Goal: Task Accomplishment & Management: Complete application form

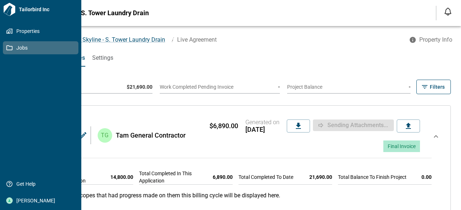
click at [16, 49] on span "Jobs" at bounding box center [42, 47] width 59 height 7
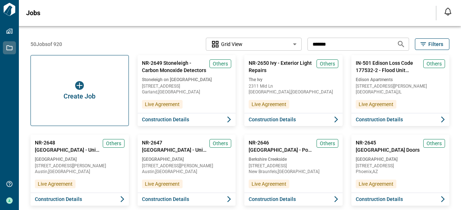
click at [367, 47] on input "*******" at bounding box center [348, 43] width 83 height 13
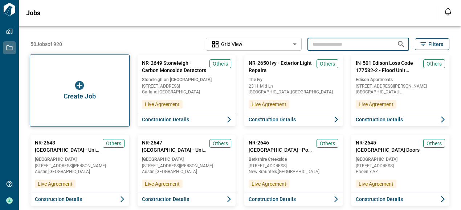
click at [86, 79] on div "Create Job" at bounding box center [80, 91] width 100 height 72
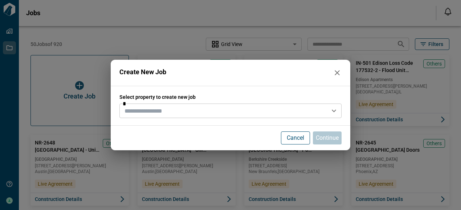
click at [173, 115] on input "text" at bounding box center [225, 111] width 206 height 10
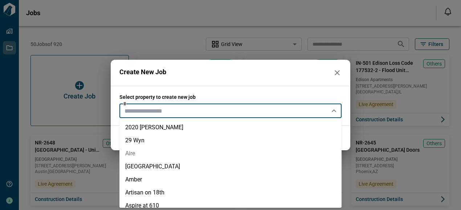
click at [143, 156] on li "Aire" at bounding box center [230, 153] width 222 height 13
type input "****"
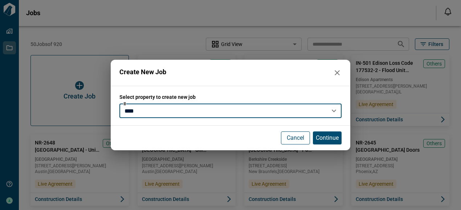
click at [347, 133] on div "Cancel Continue" at bounding box center [230, 138] width 239 height 25
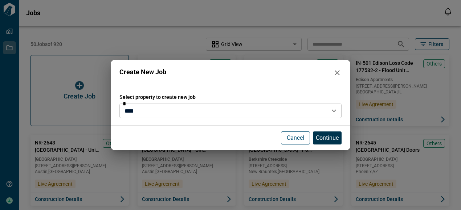
click at [336, 136] on p "Continue" at bounding box center [327, 138] width 23 height 9
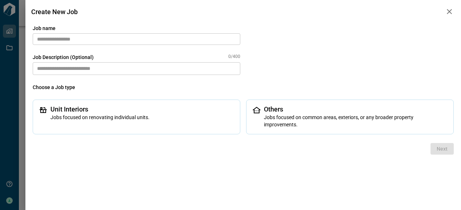
click at [101, 32] on div "Job name ​" at bounding box center [136, 35] width 207 height 20
click at [100, 37] on input "text" at bounding box center [136, 39] width 207 height 12
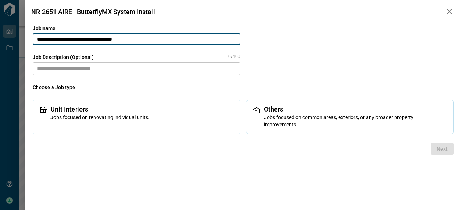
type input "**********"
click at [90, 65] on textarea at bounding box center [136, 68] width 207 height 13
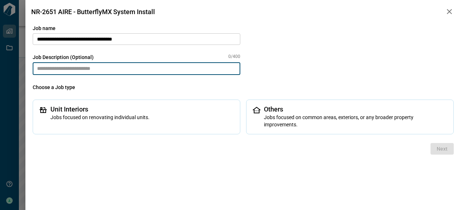
paste textarea "**********"
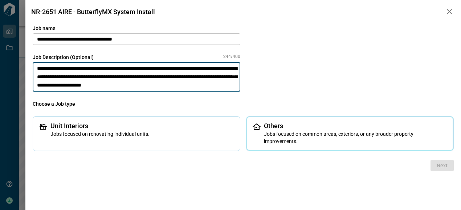
type textarea "**********"
click at [322, 131] on span "Jobs focused on common areas, exteriors, or any broader property improvements." at bounding box center [356, 138] width 184 height 15
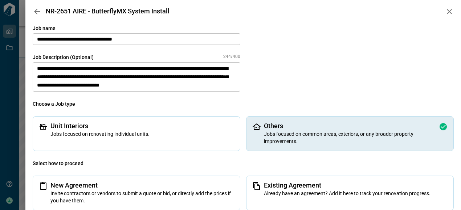
click at [349, 175] on div "Select how to proceed New Agreement Invite contractors or vendors to submit a q…" at bounding box center [243, 185] width 421 height 51
click at [346, 181] on div "Existing Agreement Already have an agreement? Add it here to track your renovat…" at bounding box center [349, 193] width 207 height 35
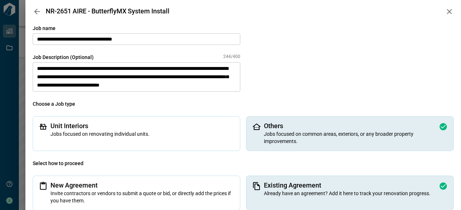
scroll to position [21, 0]
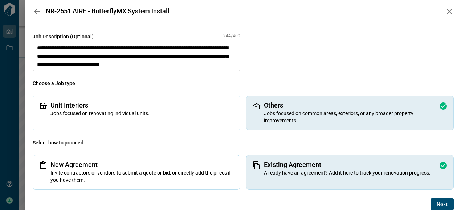
click at [447, 206] on button "Next" at bounding box center [441, 205] width 23 height 12
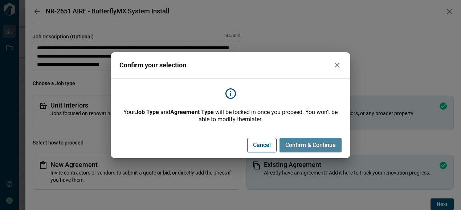
click at [327, 145] on span "Confirm & Continue" at bounding box center [310, 145] width 50 height 7
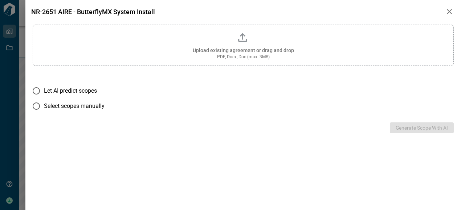
scroll to position [0, 0]
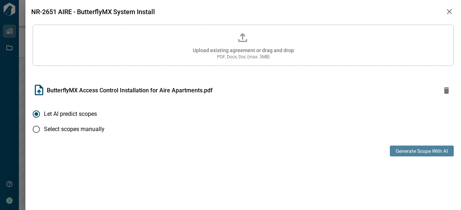
click at [425, 153] on button "Generate Scope with AI" at bounding box center [422, 151] width 64 height 11
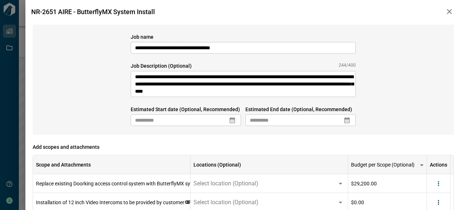
click at [233, 122] on icon at bounding box center [232, 120] width 7 height 7
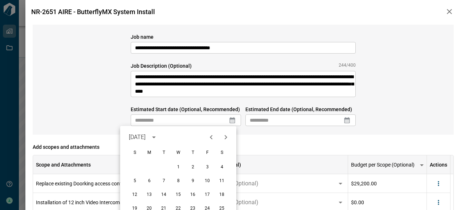
click at [230, 138] on button "Next month" at bounding box center [225, 137] width 12 height 12
click at [209, 137] on icon "Previous month" at bounding box center [211, 137] width 9 height 9
click at [149, 179] on button "3" at bounding box center [149, 181] width 13 height 13
type input "**********"
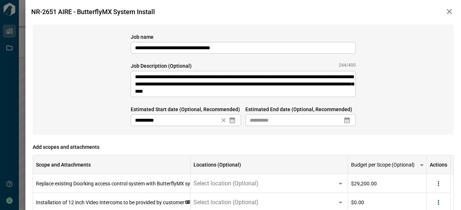
click at [348, 120] on icon at bounding box center [346, 121] width 5 height 6
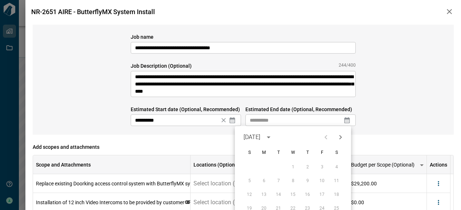
click at [340, 138] on icon "Next month" at bounding box center [340, 137] width 9 height 9
click at [318, 167] on button "5" at bounding box center [321, 167] width 13 height 13
type input "**********"
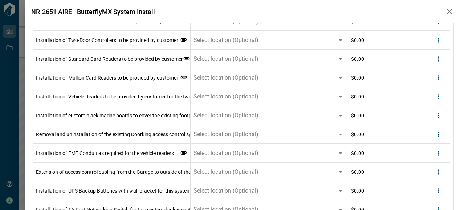
scroll to position [109, 0]
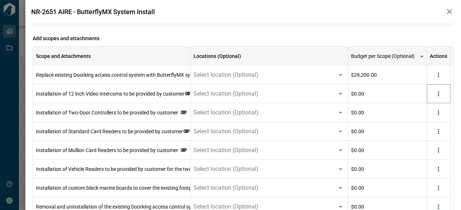
click at [440, 95] on icon "more" at bounding box center [438, 93] width 7 height 7
drag, startPoint x: 430, startPoint y: 123, endPoint x: 433, endPoint y: 96, distance: 27.8
click at [430, 123] on li "Delete" at bounding box center [423, 121] width 41 height 13
click at [435, 94] on icon "more" at bounding box center [438, 93] width 7 height 7
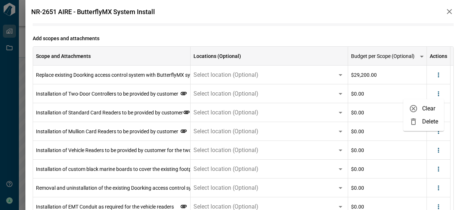
click at [437, 117] on li "Delete" at bounding box center [423, 121] width 41 height 13
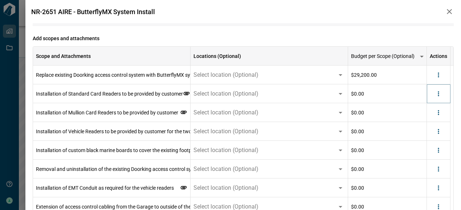
click at [436, 89] on div at bounding box center [438, 94] width 11 height 11
click at [437, 93] on icon "more" at bounding box center [438, 93] width 7 height 7
click at [427, 125] on li "Delete" at bounding box center [423, 121] width 41 height 13
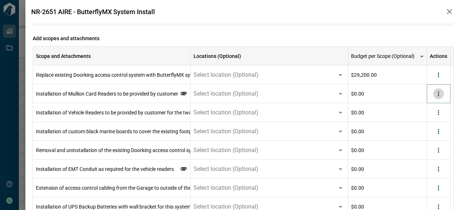
click at [438, 98] on button "more" at bounding box center [438, 94] width 11 height 11
click at [431, 120] on li "Delete" at bounding box center [423, 121] width 41 height 13
click at [440, 93] on icon "more" at bounding box center [438, 93] width 7 height 7
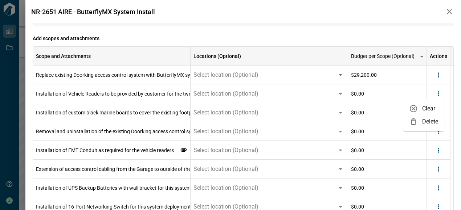
click at [426, 123] on li "Delete" at bounding box center [423, 121] width 41 height 13
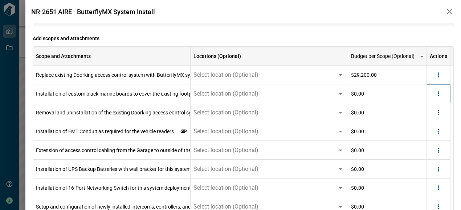
click at [438, 98] on button "more" at bounding box center [438, 94] width 11 height 11
click at [426, 122] on li "Delete" at bounding box center [423, 121] width 41 height 13
click at [438, 97] on icon "more" at bounding box center [438, 93] width 7 height 7
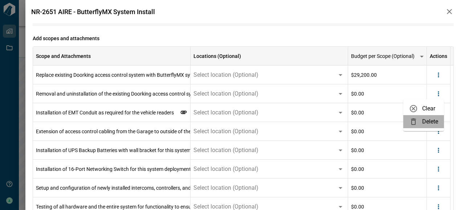
click at [429, 127] on li "Delete" at bounding box center [423, 121] width 41 height 13
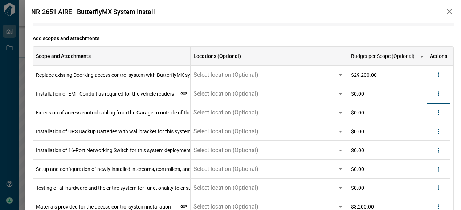
click at [440, 104] on div at bounding box center [439, 112] width 24 height 19
click at [437, 92] on icon "more" at bounding box center [438, 93] width 7 height 7
click at [433, 122] on li "Delete" at bounding box center [423, 121] width 41 height 13
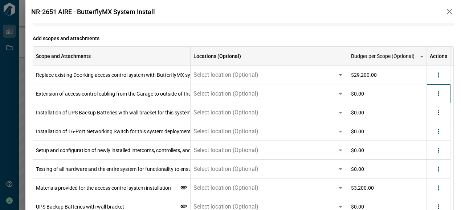
click at [444, 91] on div at bounding box center [439, 94] width 24 height 19
click at [443, 92] on button "more" at bounding box center [438, 94] width 11 height 11
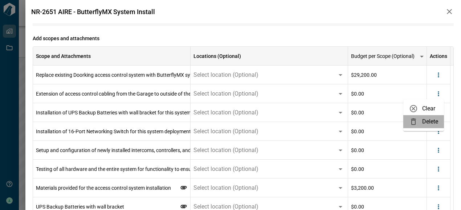
click at [431, 124] on li "Delete" at bounding box center [423, 121] width 41 height 13
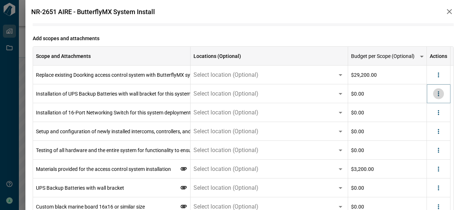
click at [437, 96] on icon "more" at bounding box center [438, 93] width 7 height 7
click at [425, 120] on li "Delete" at bounding box center [423, 121] width 41 height 13
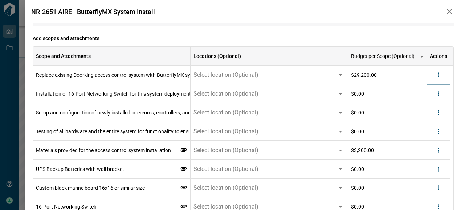
click at [437, 95] on icon "more" at bounding box center [438, 93] width 7 height 7
click at [427, 122] on li "Delete" at bounding box center [423, 121] width 41 height 13
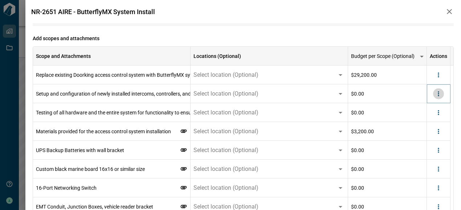
click at [437, 96] on icon "more" at bounding box center [438, 93] width 7 height 7
click at [424, 120] on li "Delete" at bounding box center [423, 121] width 41 height 13
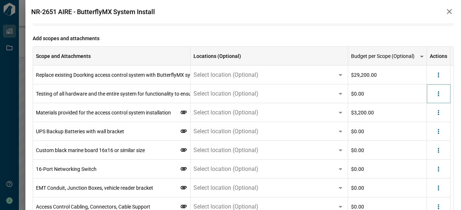
click at [442, 96] on button "more" at bounding box center [438, 94] width 11 height 11
click at [425, 124] on li "Delete" at bounding box center [423, 121] width 41 height 13
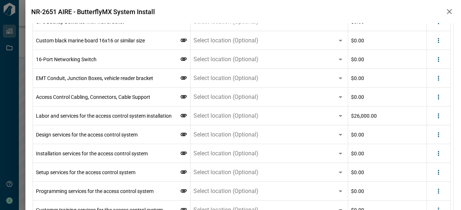
scroll to position [127, 0]
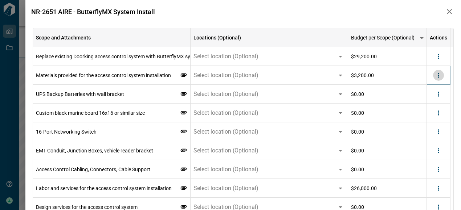
click at [435, 77] on icon "more" at bounding box center [438, 75] width 7 height 7
click at [424, 94] on li "Clear" at bounding box center [423, 90] width 41 height 13
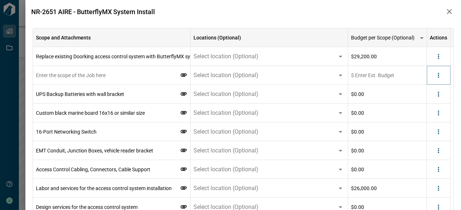
click at [436, 78] on icon "more" at bounding box center [438, 75] width 7 height 7
click at [430, 102] on li "Delete" at bounding box center [423, 103] width 41 height 13
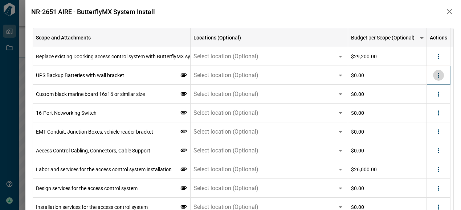
click at [437, 78] on icon "more" at bounding box center [438, 75] width 7 height 7
click at [422, 108] on li "Delete" at bounding box center [423, 103] width 41 height 13
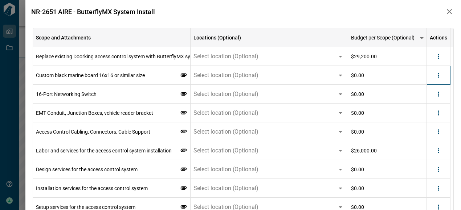
click at [436, 83] on div at bounding box center [439, 75] width 24 height 19
click at [437, 79] on icon "more" at bounding box center [438, 75] width 7 height 7
click at [434, 106] on li "Delete" at bounding box center [423, 103] width 41 height 13
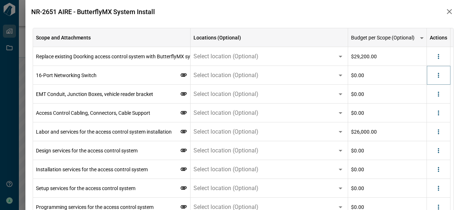
click at [441, 77] on icon "more" at bounding box center [438, 75] width 7 height 7
click at [429, 97] on li "Delete" at bounding box center [423, 103] width 41 height 13
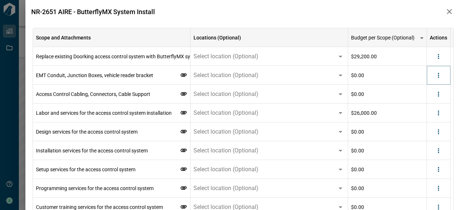
click at [438, 75] on icon "more" at bounding box center [437, 75] width 1 height 5
click at [424, 105] on li "Delete" at bounding box center [423, 103] width 41 height 13
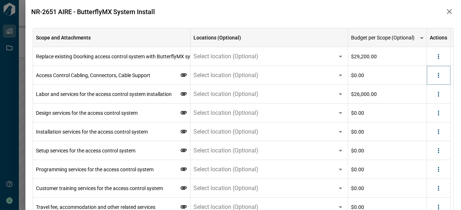
click at [440, 74] on icon "more" at bounding box center [438, 75] width 7 height 7
drag, startPoint x: 424, startPoint y: 101, endPoint x: 433, endPoint y: 89, distance: 15.0
click at [424, 102] on li "Delete" at bounding box center [423, 103] width 41 height 13
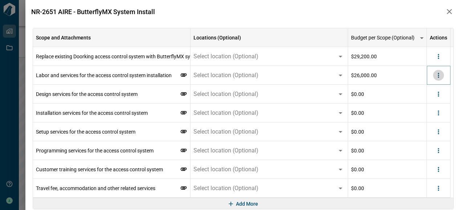
click at [439, 79] on button "more" at bounding box center [438, 75] width 11 height 11
click at [431, 107] on li "Delete" at bounding box center [423, 103] width 41 height 13
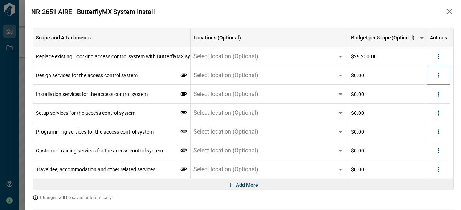
click at [442, 78] on button "more" at bounding box center [438, 75] width 11 height 11
click at [431, 101] on li "Delete" at bounding box center [423, 103] width 41 height 13
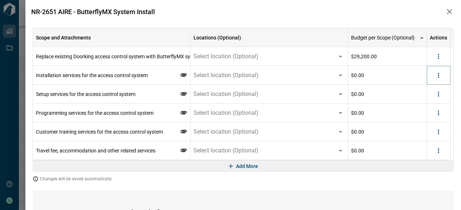
click at [443, 74] on button "more" at bounding box center [438, 75] width 11 height 11
click at [426, 104] on li "Delete" at bounding box center [423, 103] width 41 height 13
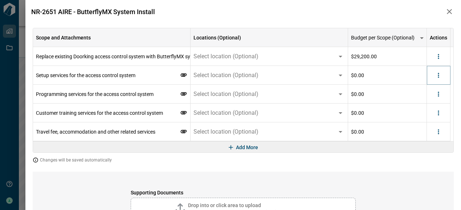
click at [439, 78] on icon "more" at bounding box center [438, 75] width 7 height 7
click at [423, 104] on li "Delete" at bounding box center [423, 103] width 41 height 13
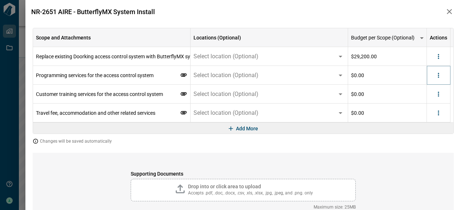
click at [440, 73] on icon "more" at bounding box center [438, 75] width 7 height 7
click at [428, 104] on li "Delete" at bounding box center [423, 103] width 41 height 13
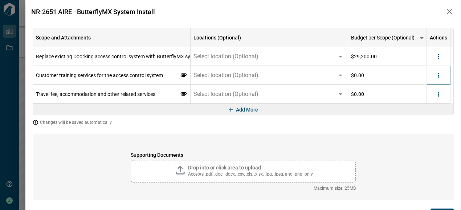
click at [439, 73] on icon "more" at bounding box center [437, 75] width 1 height 5
click at [417, 104] on div at bounding box center [415, 103] width 13 height 9
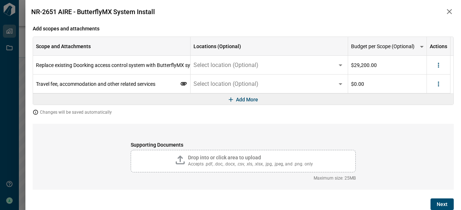
scroll to position [119, 0]
click at [437, 86] on icon "more" at bounding box center [438, 84] width 7 height 7
click at [422, 115] on li "Delete" at bounding box center [423, 112] width 41 height 13
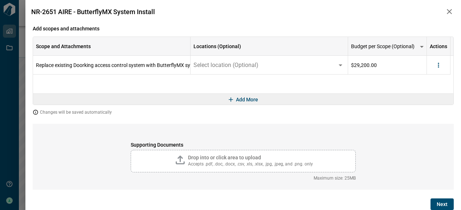
scroll to position [100, 0]
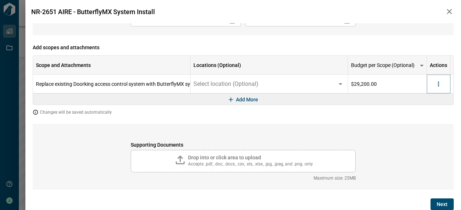
click at [442, 88] on button "more" at bounding box center [438, 84] width 11 height 11
click at [368, 81] on span "$29,200.00" at bounding box center [364, 84] width 26 height 7
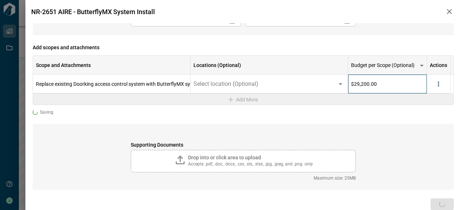
click at [385, 83] on div "$29,200.00" at bounding box center [387, 84] width 79 height 19
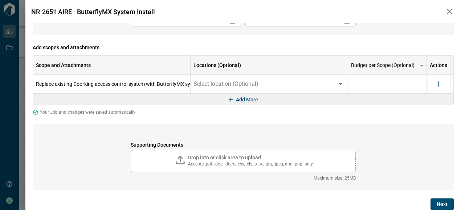
click at [363, 85] on input "*****" at bounding box center [387, 83] width 78 height 5
type input "********"
click at [345, 113] on div "Your Job and changes were saved automatically" at bounding box center [243, 113] width 421 height 6
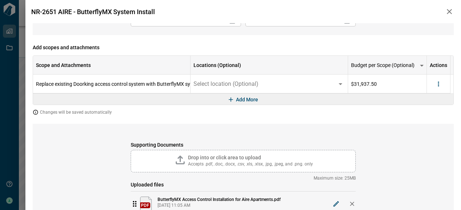
scroll to position [132, 0]
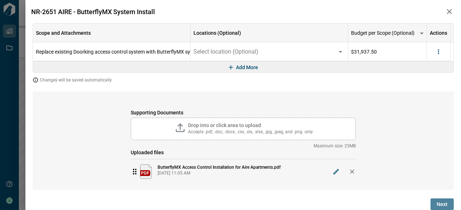
click at [441, 203] on span "Next" at bounding box center [441, 204] width 11 height 7
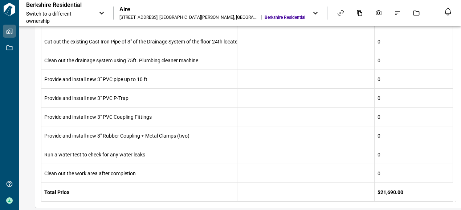
scroll to position [488, 0]
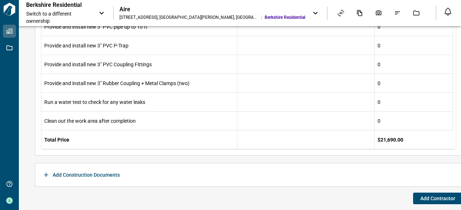
click at [284, 197] on div "Add Contractor" at bounding box center [248, 199] width 427 height 12
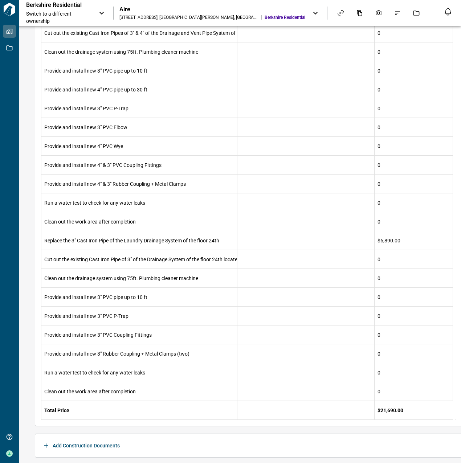
scroll to position [235, 0]
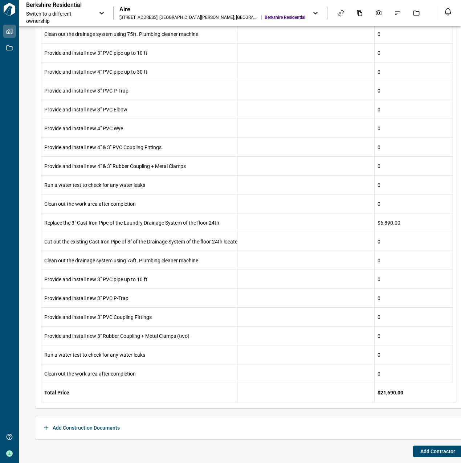
click at [288, 210] on div "Congratulations, you have a Contract! You can now add Contractor or Vendor from…" at bounding box center [248, 135] width 427 height 643
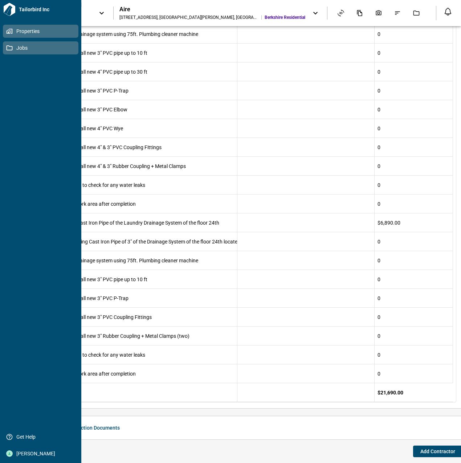
scroll to position [127, 0]
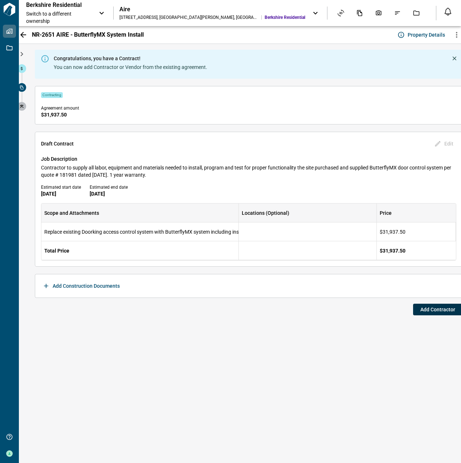
click at [449, 312] on span "Add Contractor" at bounding box center [437, 309] width 35 height 7
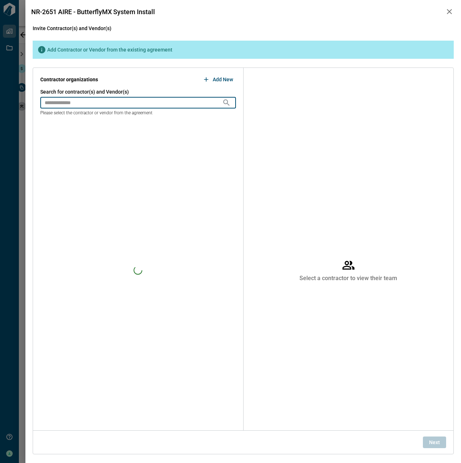
click at [129, 97] on input "text" at bounding box center [131, 103] width 182 height 12
type input "******"
click at [118, 134] on div "Sandru Technologies, LLC" at bounding box center [138, 127] width 196 height 17
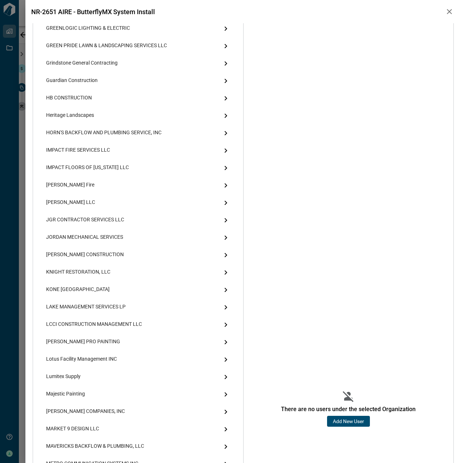
scroll to position [871, 0]
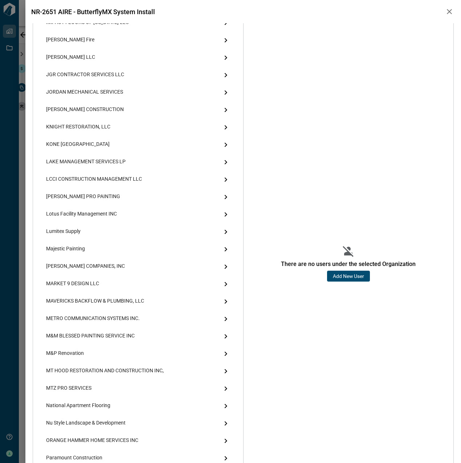
click at [348, 274] on button "Add New User" at bounding box center [348, 276] width 43 height 11
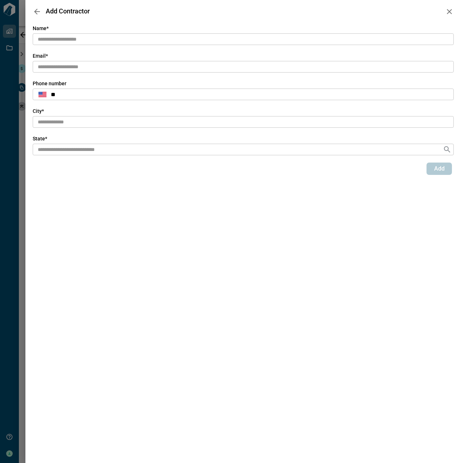
scroll to position [0, 0]
click at [73, 33] on input "text" at bounding box center [243, 39] width 421 height 12
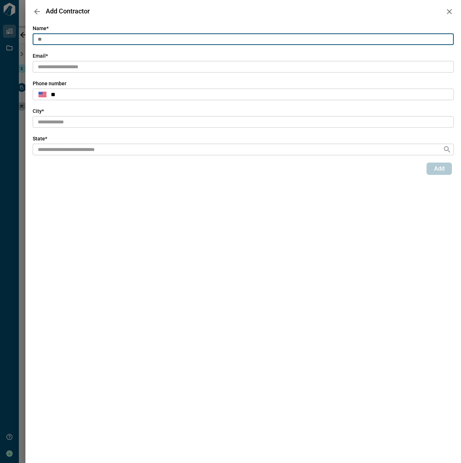
type input "*"
type input "**********"
click at [72, 74] on div "**********" at bounding box center [243, 100] width 421 height 150
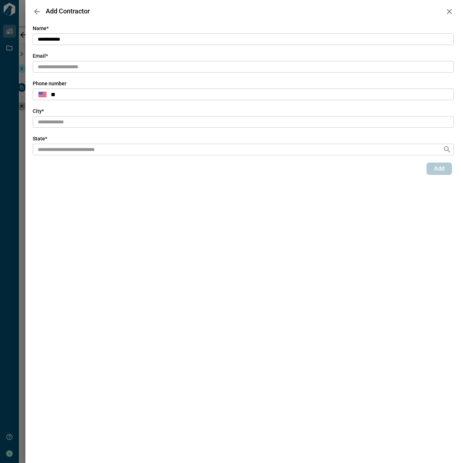
click at [74, 65] on input "text" at bounding box center [243, 67] width 421 height 12
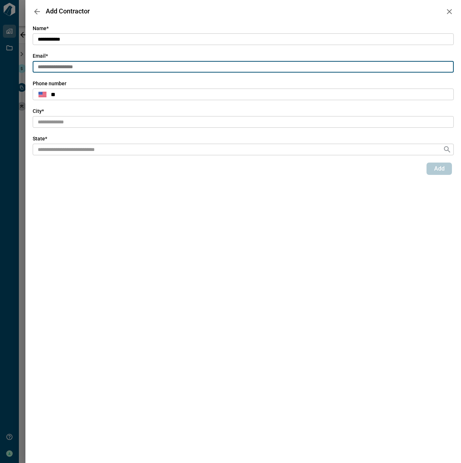
type input "**********"
click at [66, 123] on input "text" at bounding box center [243, 122] width 421 height 12
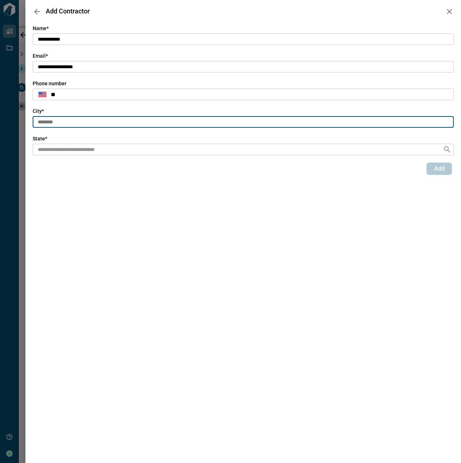
type input "********"
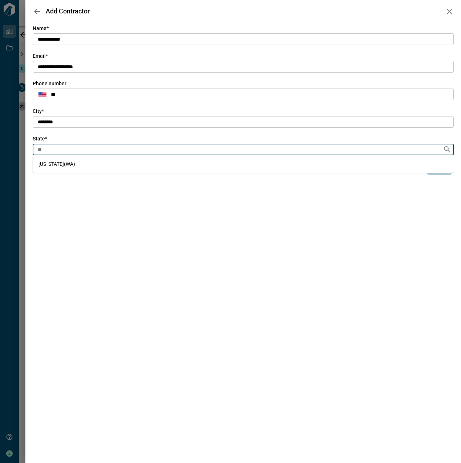
click at [105, 165] on li "Washington ( WA )" at bounding box center [243, 164] width 421 height 12
type input "**"
click at [431, 168] on button "Add" at bounding box center [438, 169] width 25 height 12
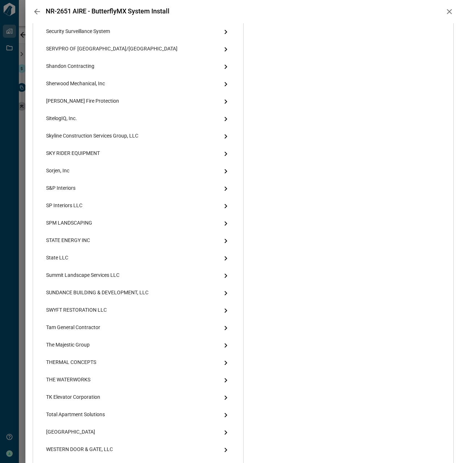
scroll to position [1769, 0]
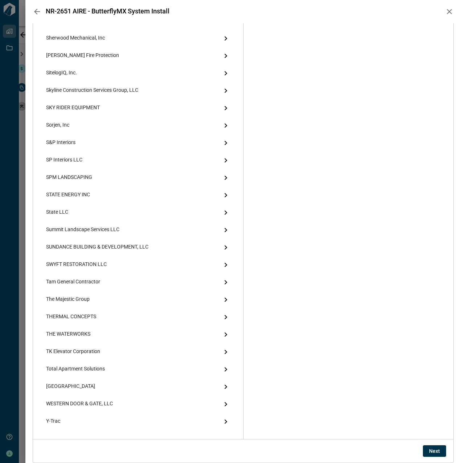
click at [430, 450] on span "Next" at bounding box center [434, 450] width 11 height 7
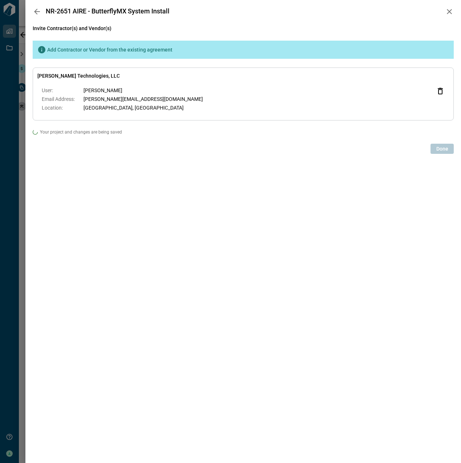
scroll to position [0, 0]
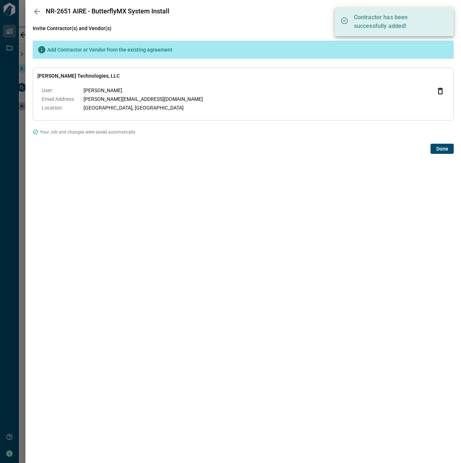
click at [444, 146] on span "Done" at bounding box center [442, 148] width 12 height 7
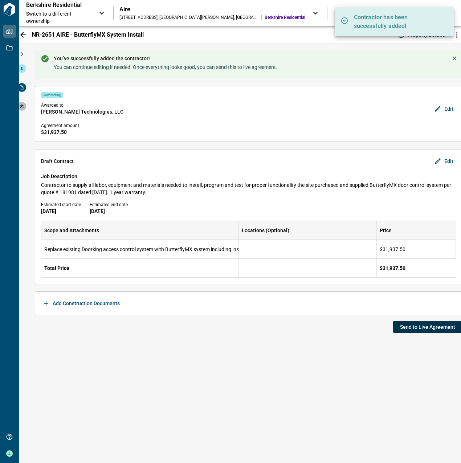
click at [444, 326] on span "Send to Live Agreement" at bounding box center [427, 326] width 55 height 7
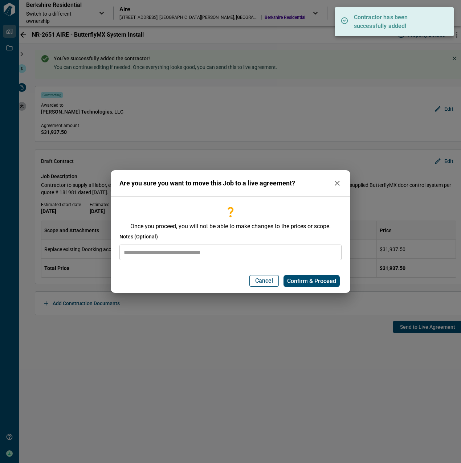
click at [207, 253] on input "text" at bounding box center [230, 252] width 222 height 16
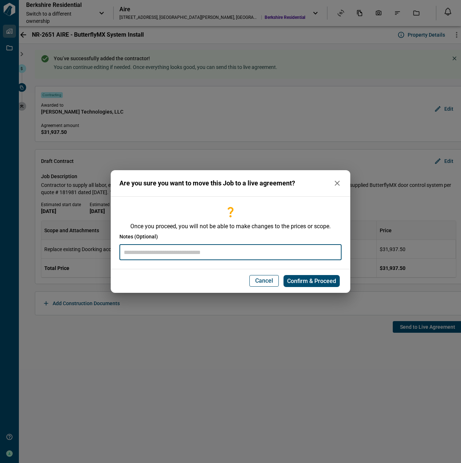
paste input "**********"
type input "**********"
click at [311, 280] on span "Confirm & Proceed" at bounding box center [311, 280] width 49 height 7
